Goal: Find specific page/section: Find specific page/section

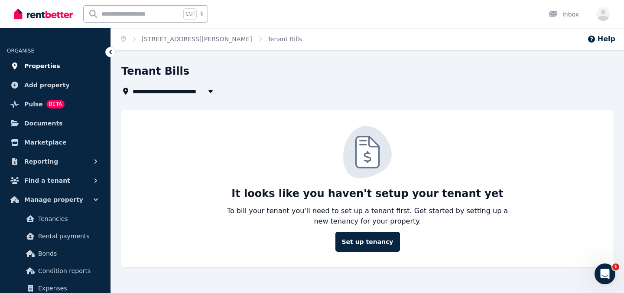
click at [41, 66] on span "Properties" at bounding box center [42, 66] width 36 height 10
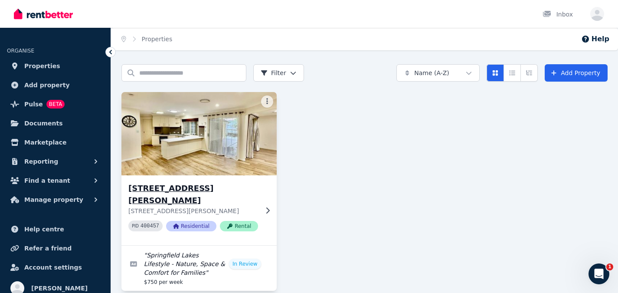
click at [207, 125] on img at bounding box center [198, 134] width 163 height 88
